Goal: Information Seeking & Learning: Find contact information

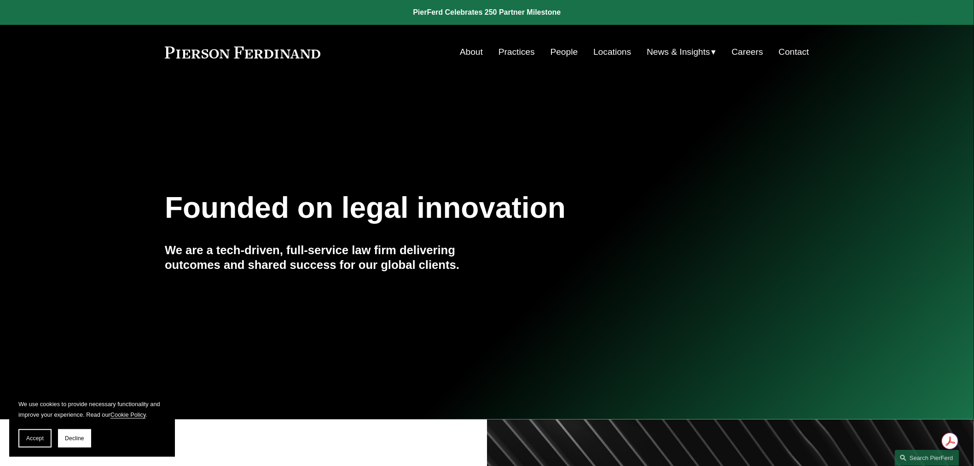
click at [614, 52] on link "Locations" at bounding box center [612, 51] width 38 height 17
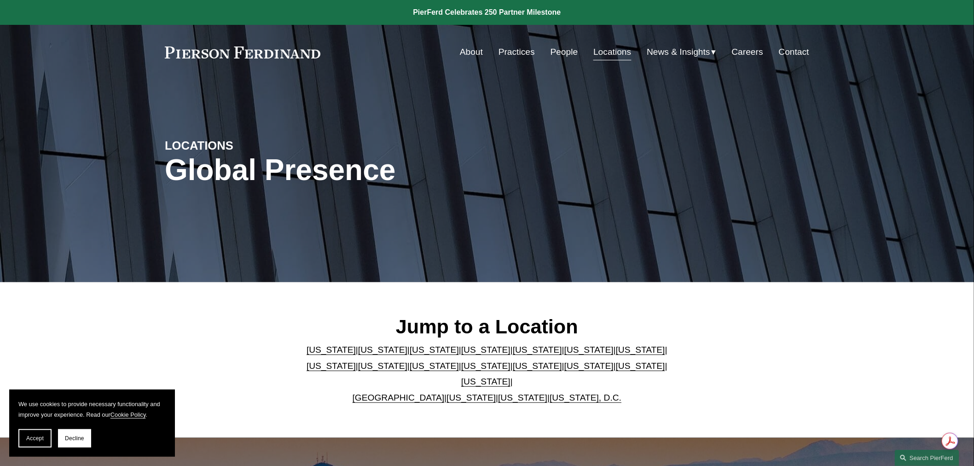
click at [461, 370] on link "New York" at bounding box center [485, 366] width 49 height 10
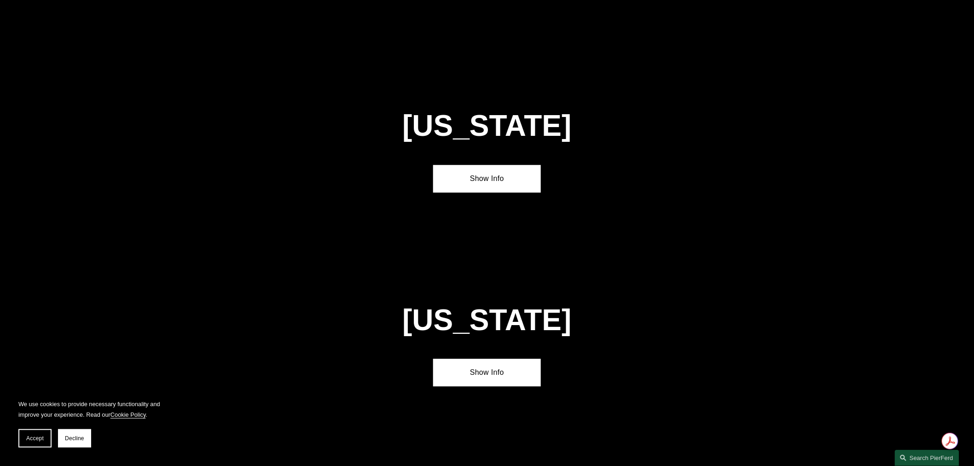
scroll to position [2375, 0]
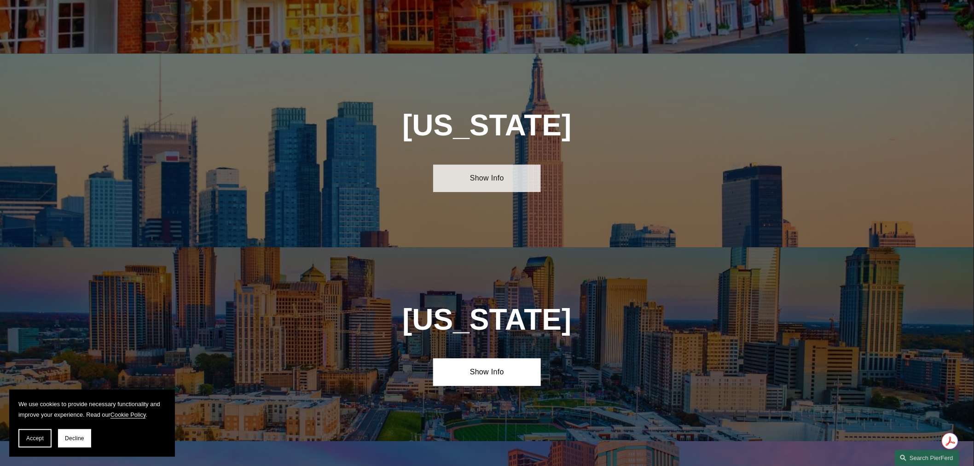
click at [499, 164] on link "Show Info" at bounding box center [486, 178] width 107 height 28
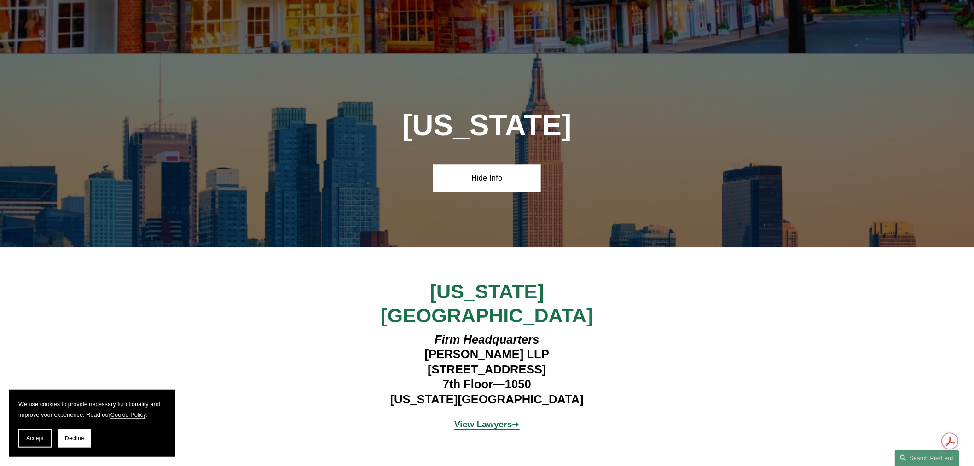
drag, startPoint x: 406, startPoint y: 295, endPoint x: 568, endPoint y: 294, distance: 162.0
click at [568, 332] on h4 "Firm Headquarters Pierson Ferdinand LLP 1270 Avenue of the Americas 7th Floor—1…" at bounding box center [487, 369] width 268 height 75
copy h4 "1270 Avenue of the Americas"
drag, startPoint x: 443, startPoint y: 309, endPoint x: 530, endPoint y: 308, distance: 86.5
click at [530, 332] on h4 "Firm Headquarters Pierson Ferdinand LLP 1270 Avenue of the Americas 7th Floor—1…" at bounding box center [487, 369] width 268 height 75
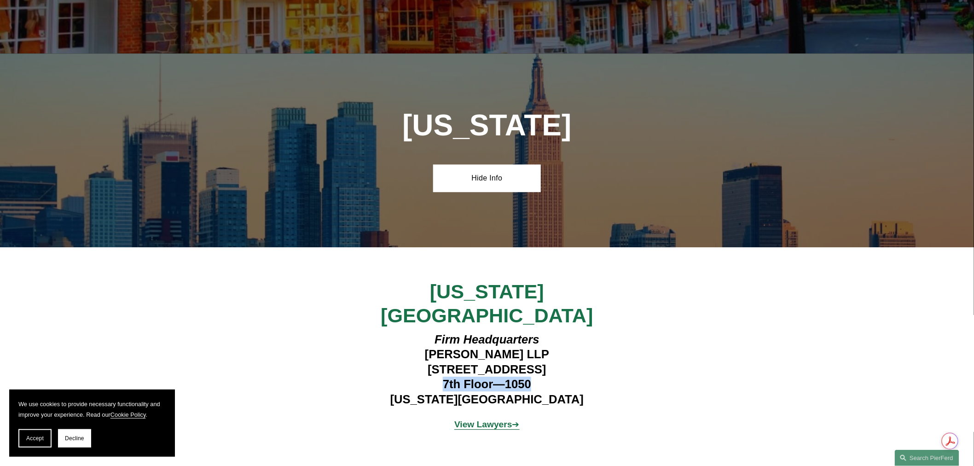
copy h4 "7th Floor—1050"
drag, startPoint x: 512, startPoint y: 327, endPoint x: 560, endPoint y: 324, distance: 47.9
click at [560, 332] on h4 "Firm Headquarters Pierson Ferdinand LLP 1270 Avenue of the Americas 7th Floor—1…" at bounding box center [487, 369] width 268 height 75
copy h4 "10020"
